Goal: Check status: Check status

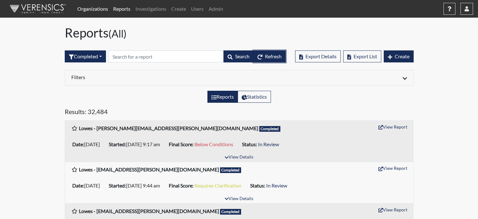
click at [271, 53] on span "Refresh" at bounding box center [273, 56] width 17 height 6
click at [98, 8] on link "Organizations" at bounding box center [93, 9] width 36 height 13
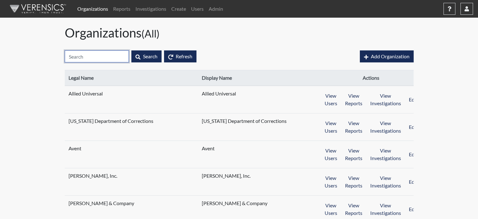
click at [89, 57] on input "text" at bounding box center [97, 56] width 64 height 12
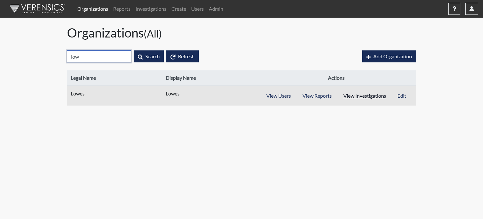
type input "low"
click at [358, 98] on button "View Investigations" at bounding box center [365, 96] width 55 height 12
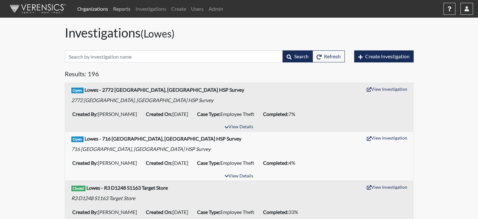
click at [121, 11] on link "Reports" at bounding box center [122, 9] width 22 height 13
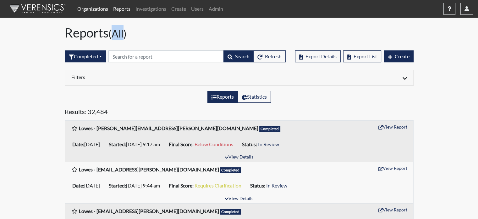
drag, startPoint x: 126, startPoint y: 31, endPoint x: 114, endPoint y: 32, distance: 12.1
click at [114, 32] on small "(All)" at bounding box center [118, 33] width 18 height 12
click at [137, 37] on h1 "Reports (All)" at bounding box center [239, 32] width 349 height 15
drag, startPoint x: 115, startPoint y: 32, endPoint x: 126, endPoint y: 31, distance: 11.4
click at [126, 31] on small "(All)" at bounding box center [118, 33] width 18 height 12
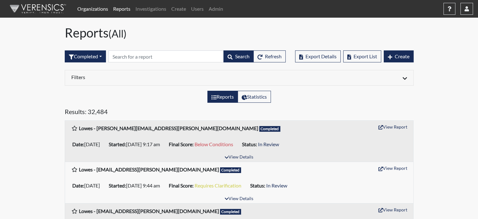
click at [138, 31] on h1 "Reports (All)" at bounding box center [239, 32] width 349 height 15
drag, startPoint x: 125, startPoint y: 36, endPoint x: 116, endPoint y: 35, distance: 8.8
click at [116, 35] on small "(All)" at bounding box center [118, 33] width 18 height 12
click at [137, 35] on h1 "Reports (All)" at bounding box center [239, 32] width 349 height 15
click at [271, 60] on button "Refresh" at bounding box center [270, 56] width 32 height 12
